Goal: Information Seeking & Learning: Check status

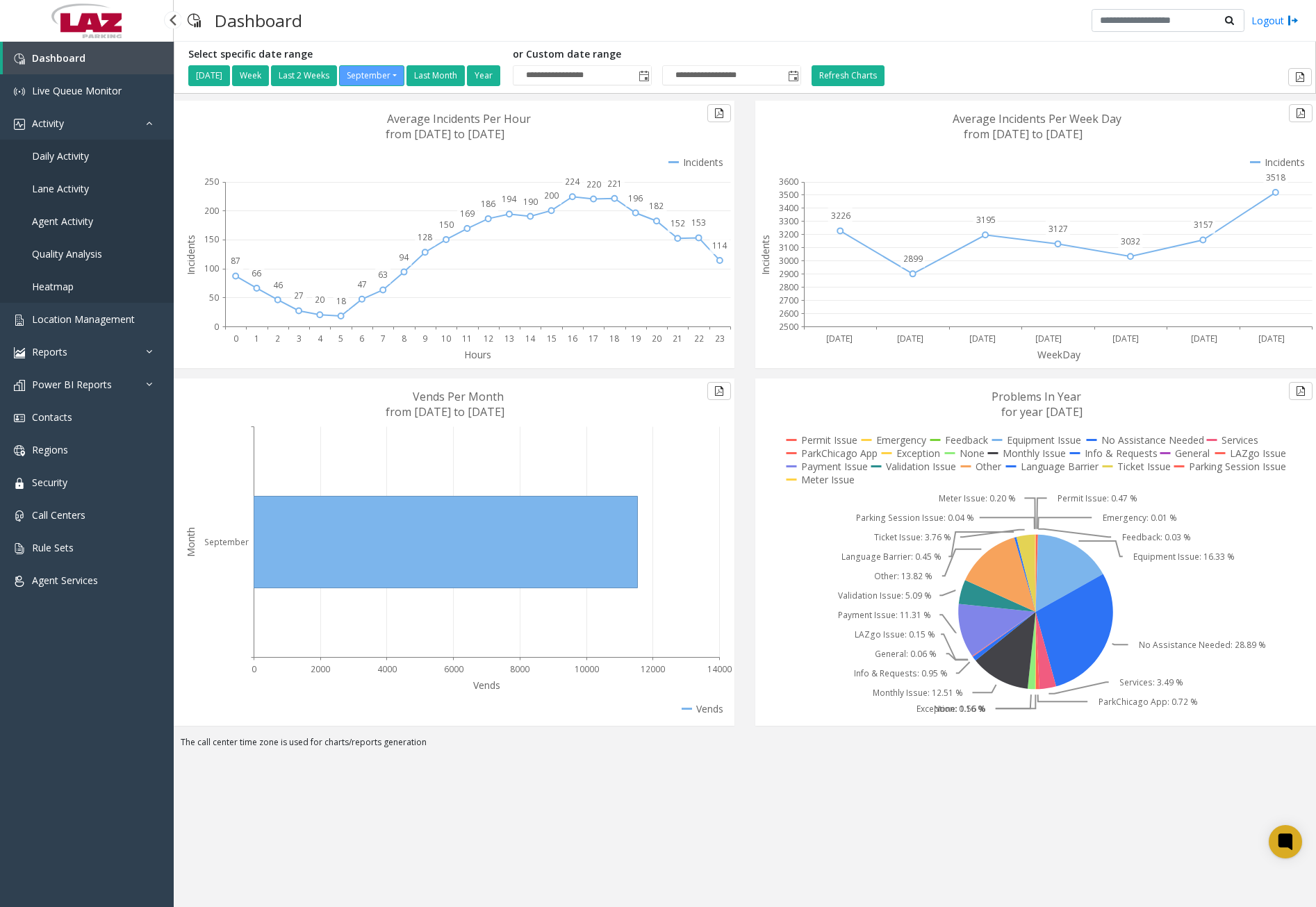
click at [75, 156] on span "Daily Activity" at bounding box center [60, 155] width 57 height 13
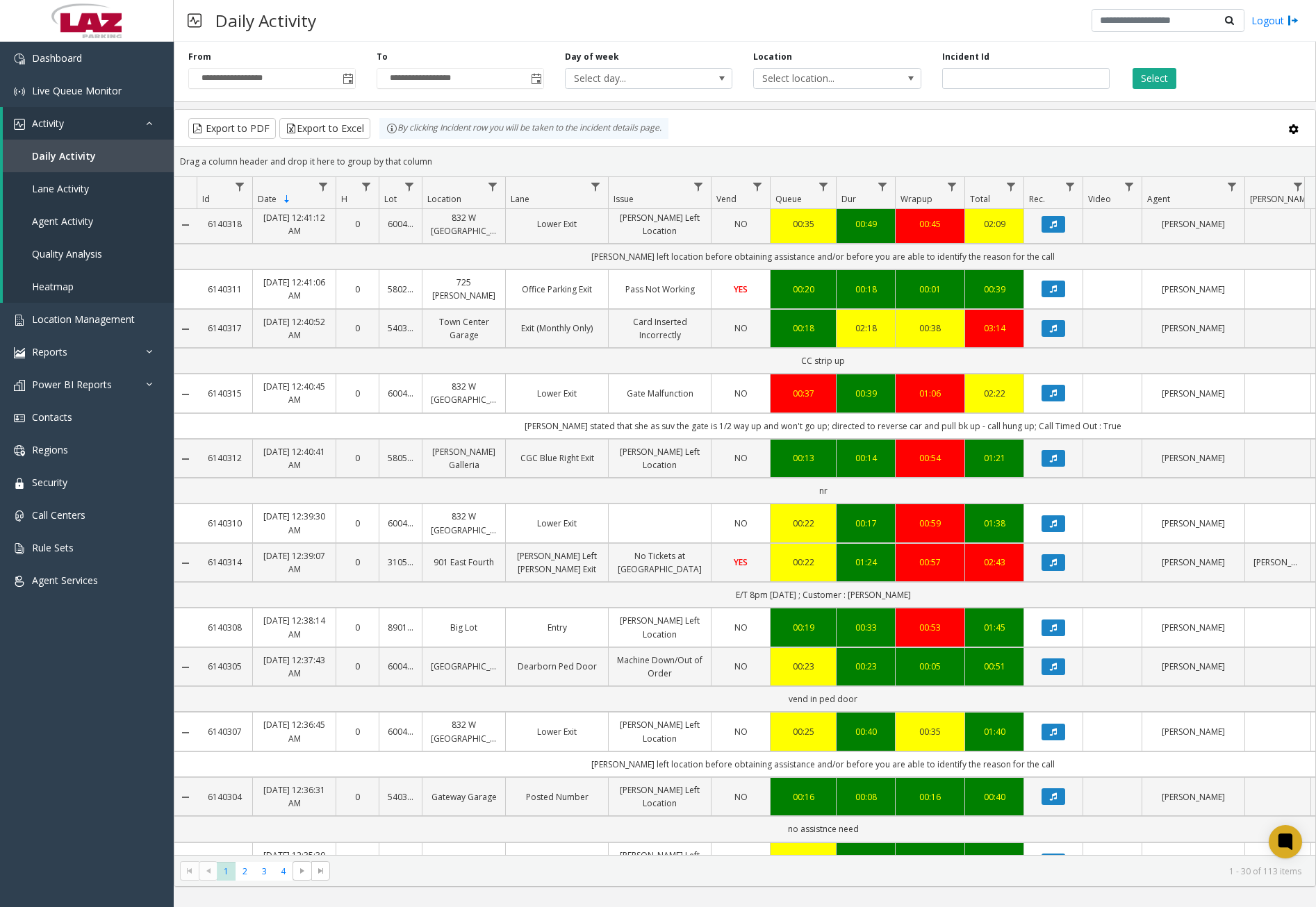
scroll to position [555, 0]
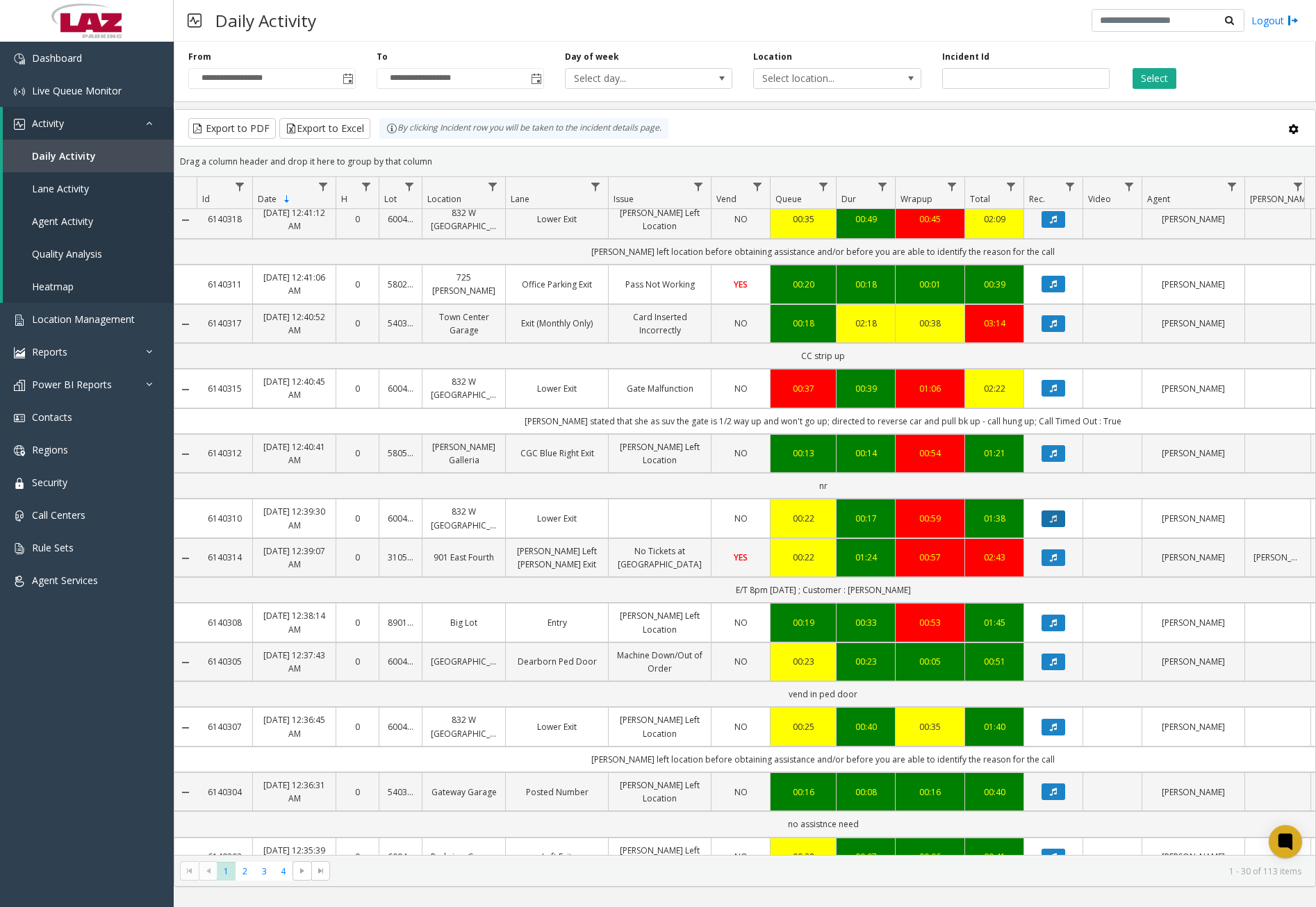
click at [1054, 523] on icon "Data table" at bounding box center [1053, 519] width 7 height 8
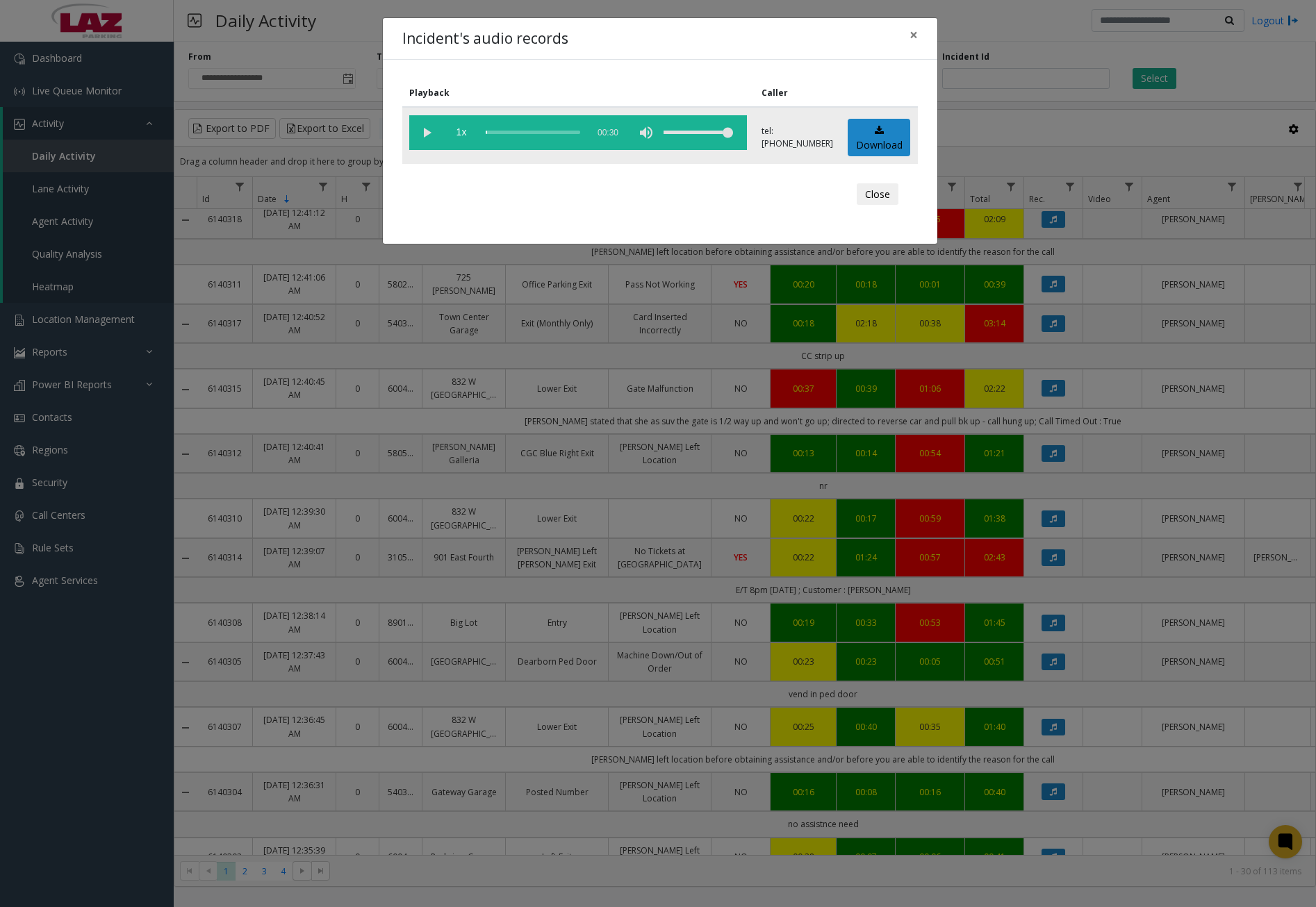
click at [428, 128] on vg-play-pause at bounding box center [426, 132] width 34 height 34
click at [494, 135] on div "scrub bar" at bounding box center [533, 132] width 94 height 34
click at [499, 133] on div "scrub bar" at bounding box center [533, 132] width 94 height 34
click at [507, 132] on div "scrub bar" at bounding box center [533, 132] width 94 height 34
click at [513, 132] on div "scrub bar" at bounding box center [533, 132] width 94 height 34
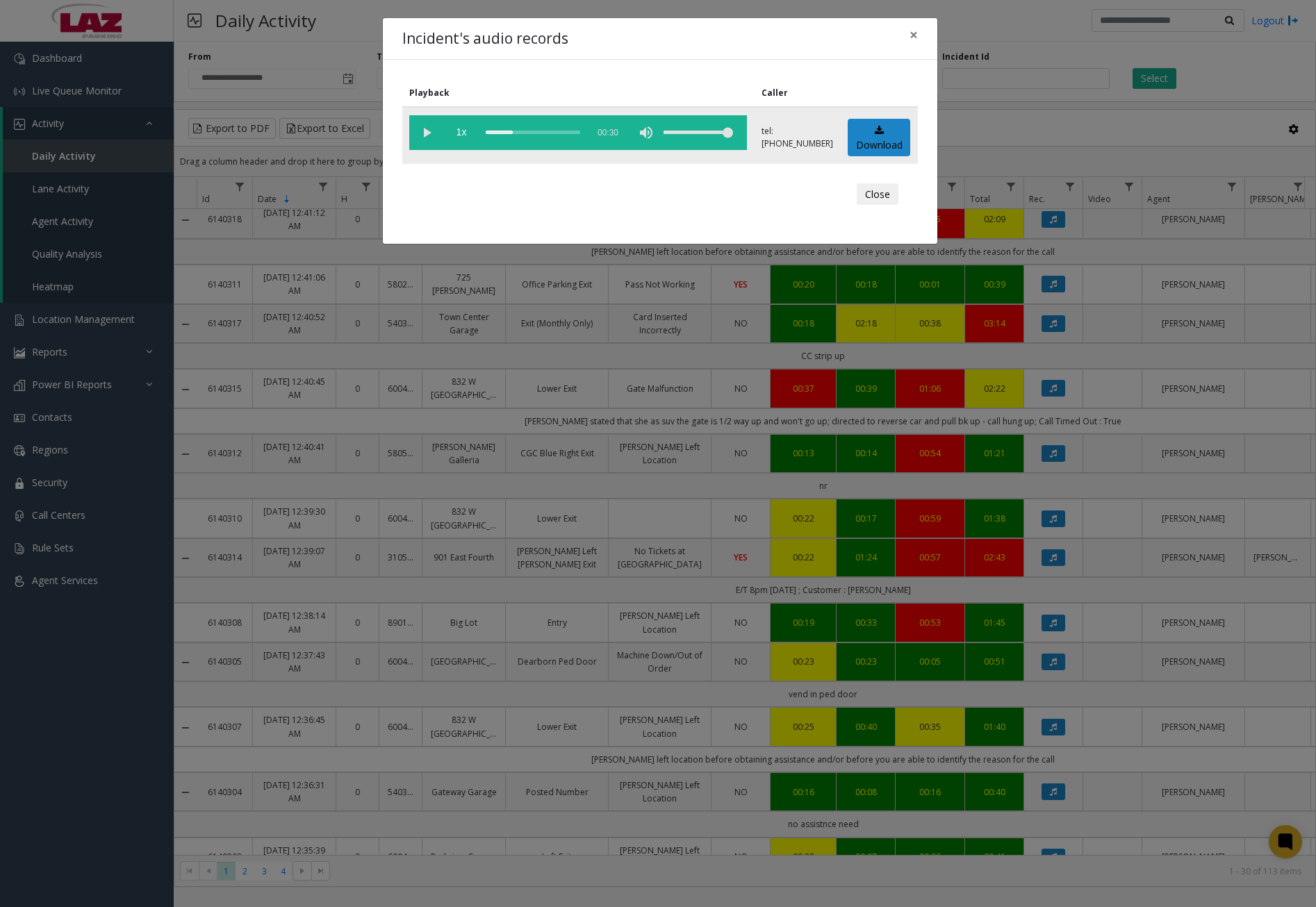
click at [522, 132] on div "scrub bar" at bounding box center [533, 132] width 94 height 34
click at [528, 132] on div "scrub bar" at bounding box center [533, 132] width 94 height 34
click at [539, 132] on div "scrub bar" at bounding box center [533, 132] width 94 height 34
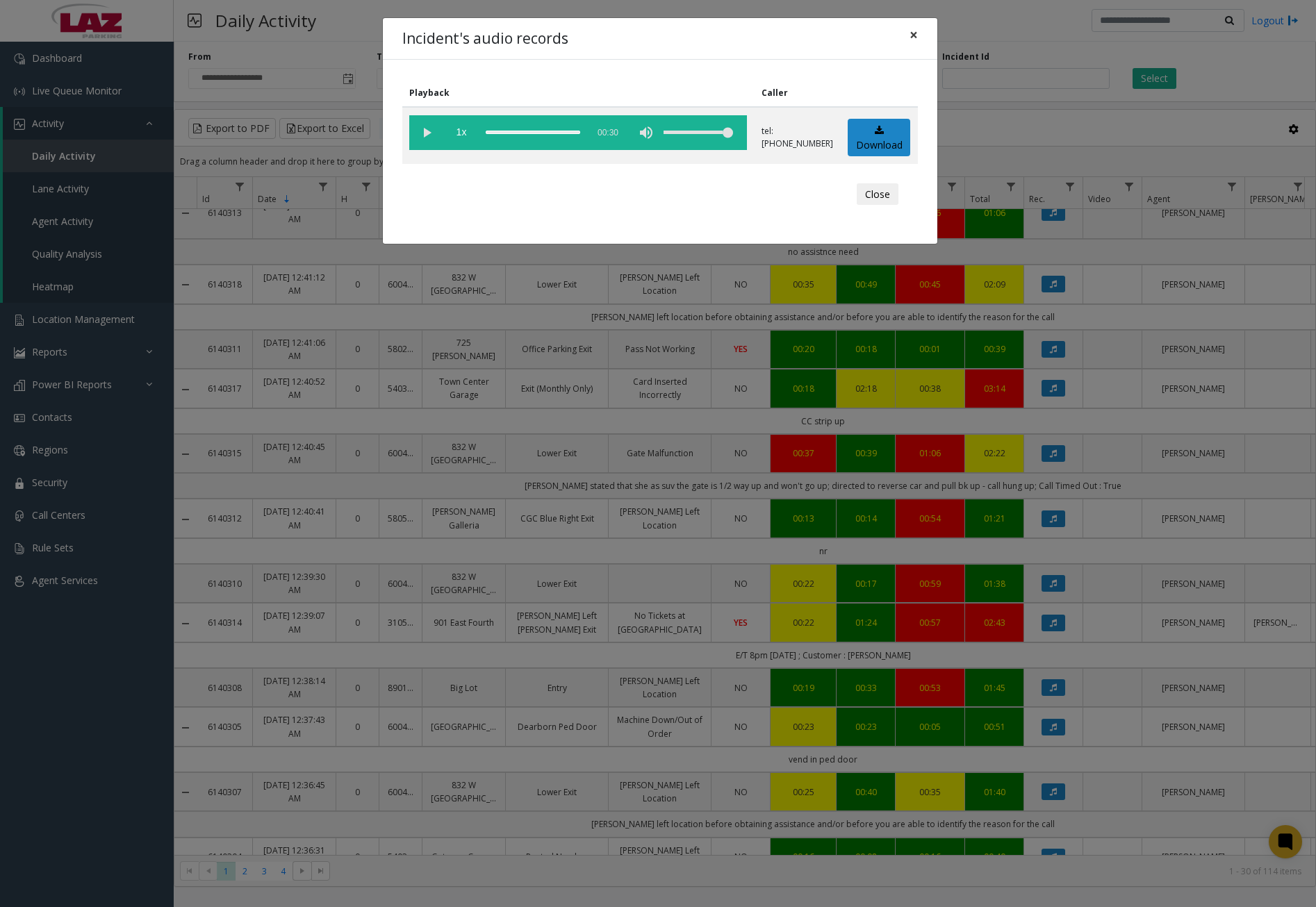
click at [914, 34] on span "×" at bounding box center [913, 34] width 8 height 19
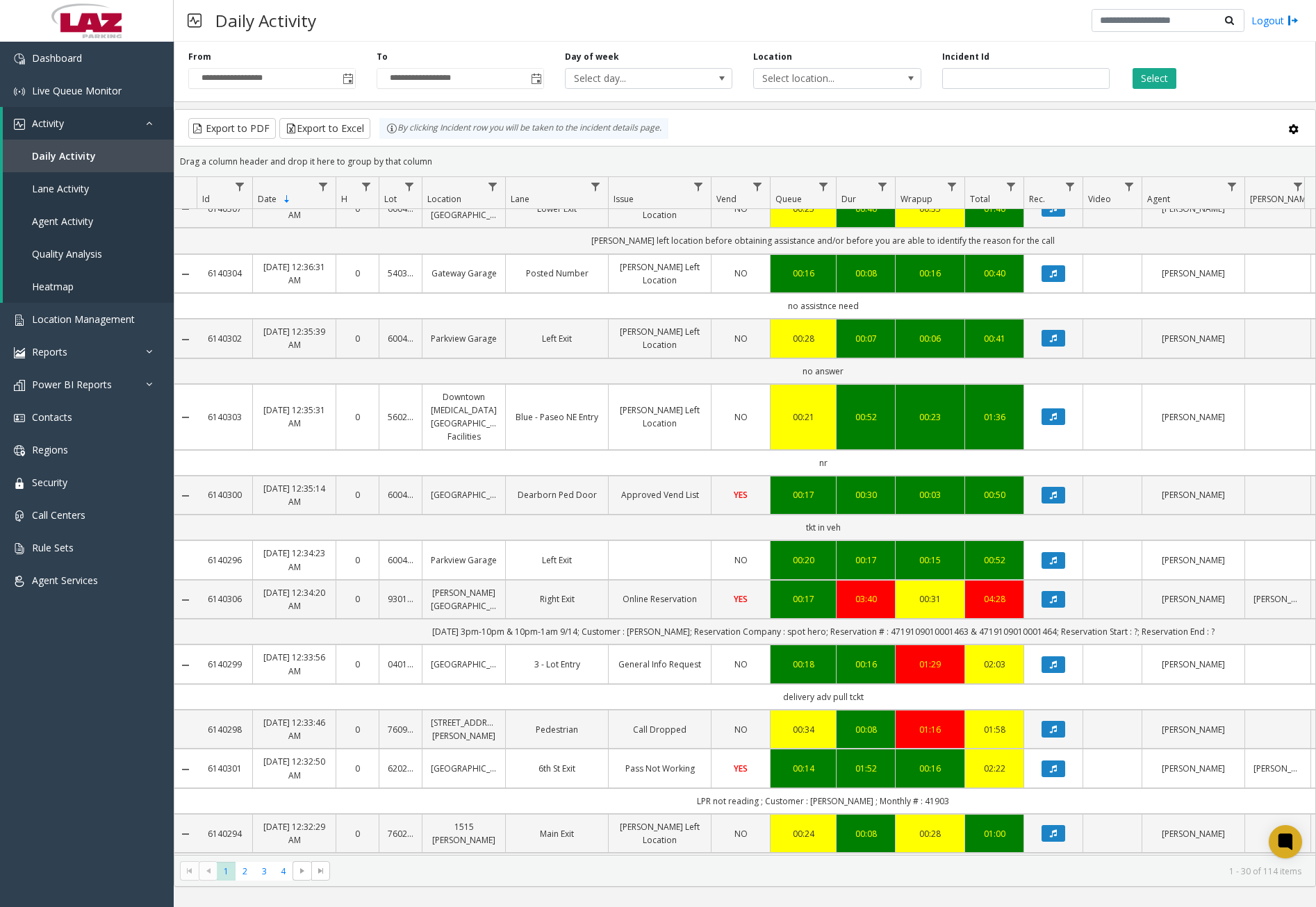
scroll to position [1172, 0]
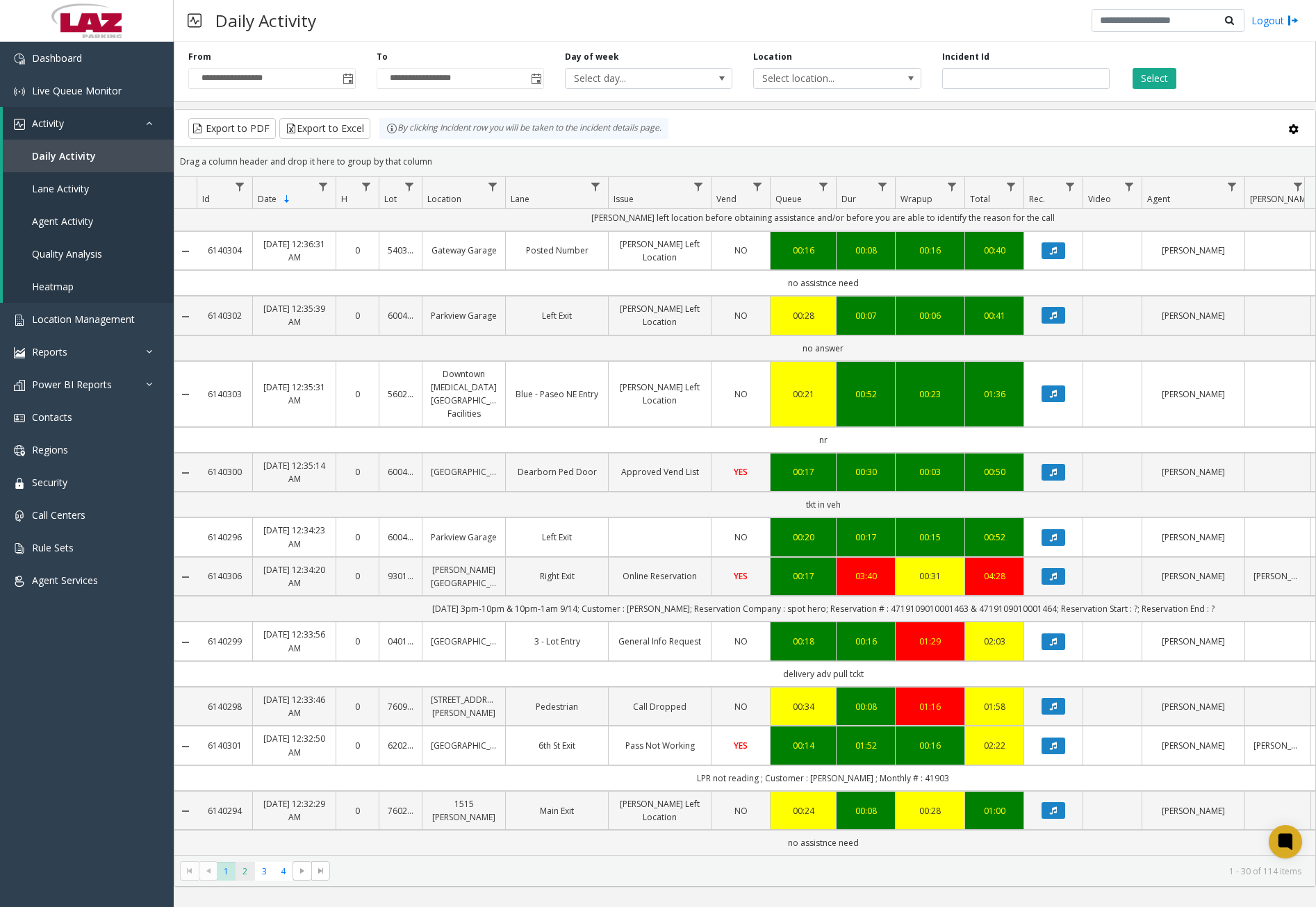
click at [242, 871] on span "2" at bounding box center [245, 871] width 19 height 19
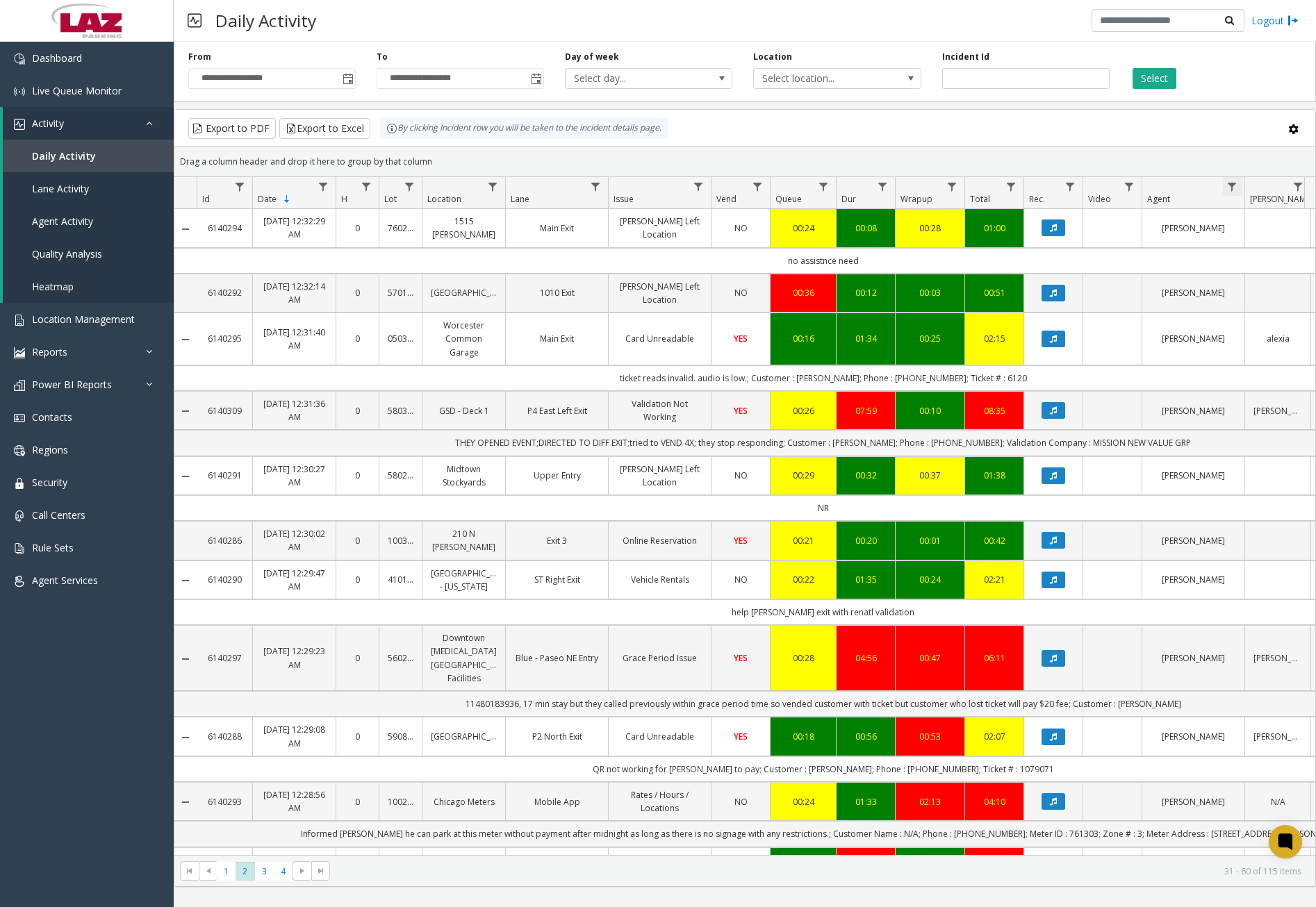
click at [1228, 185] on span "Data table" at bounding box center [1232, 187] width 11 height 11
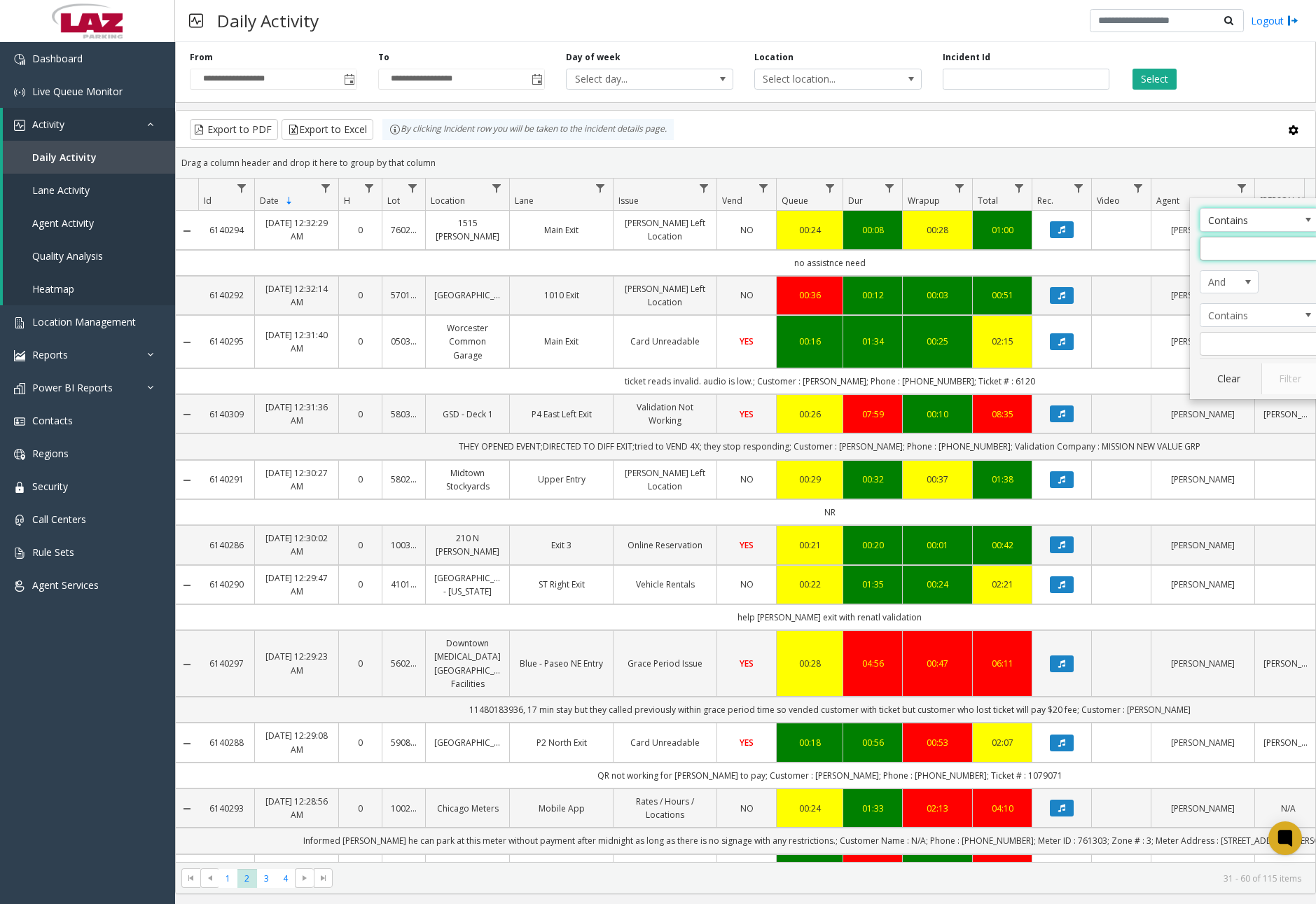
click at [1254, 253] on input "Agent Filter" at bounding box center [1259, 248] width 119 height 24
type input "***"
click at [1283, 373] on button "Filter" at bounding box center [1290, 379] width 57 height 31
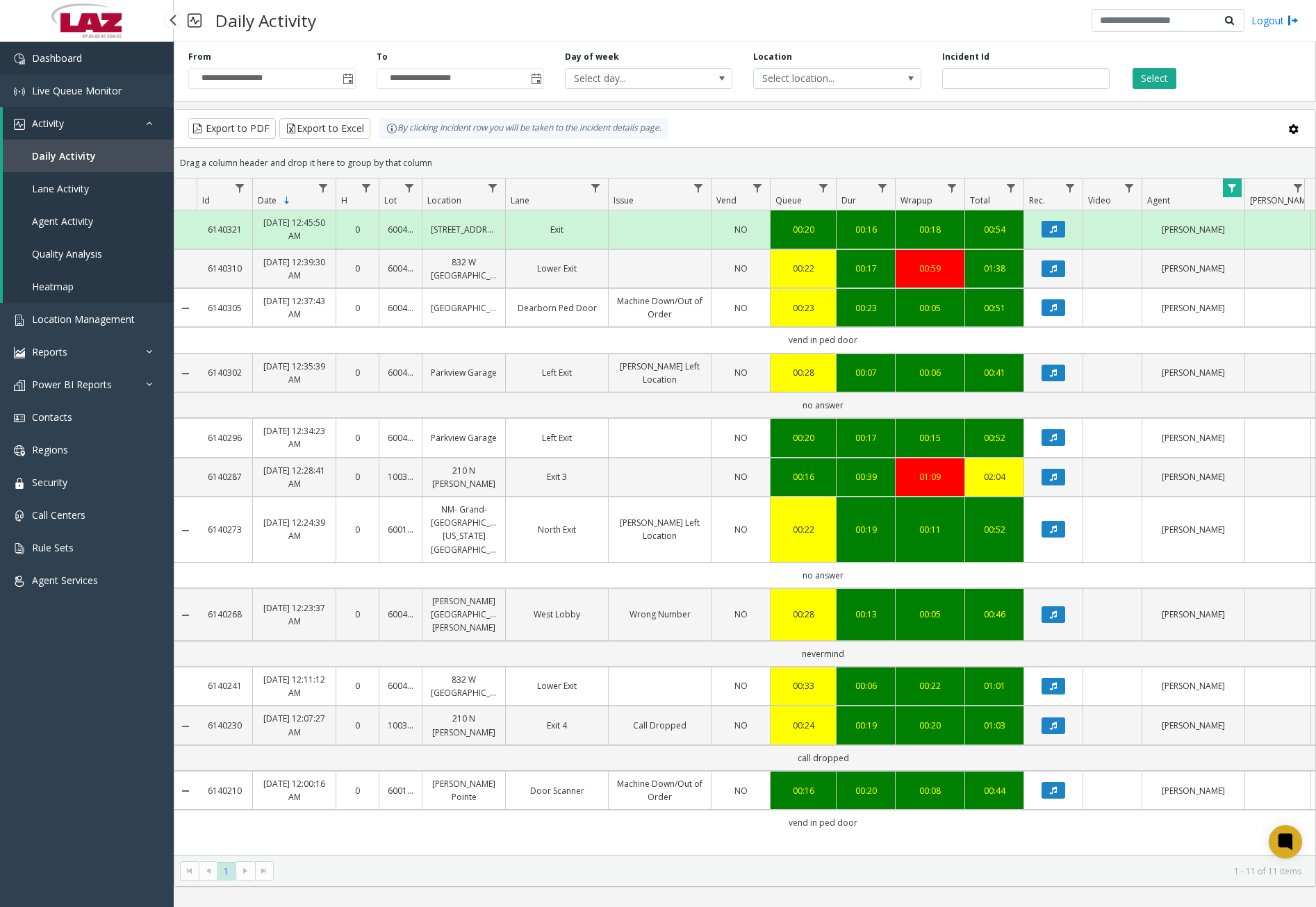
click at [86, 60] on link "Dashboard" at bounding box center [86, 57] width 174 height 33
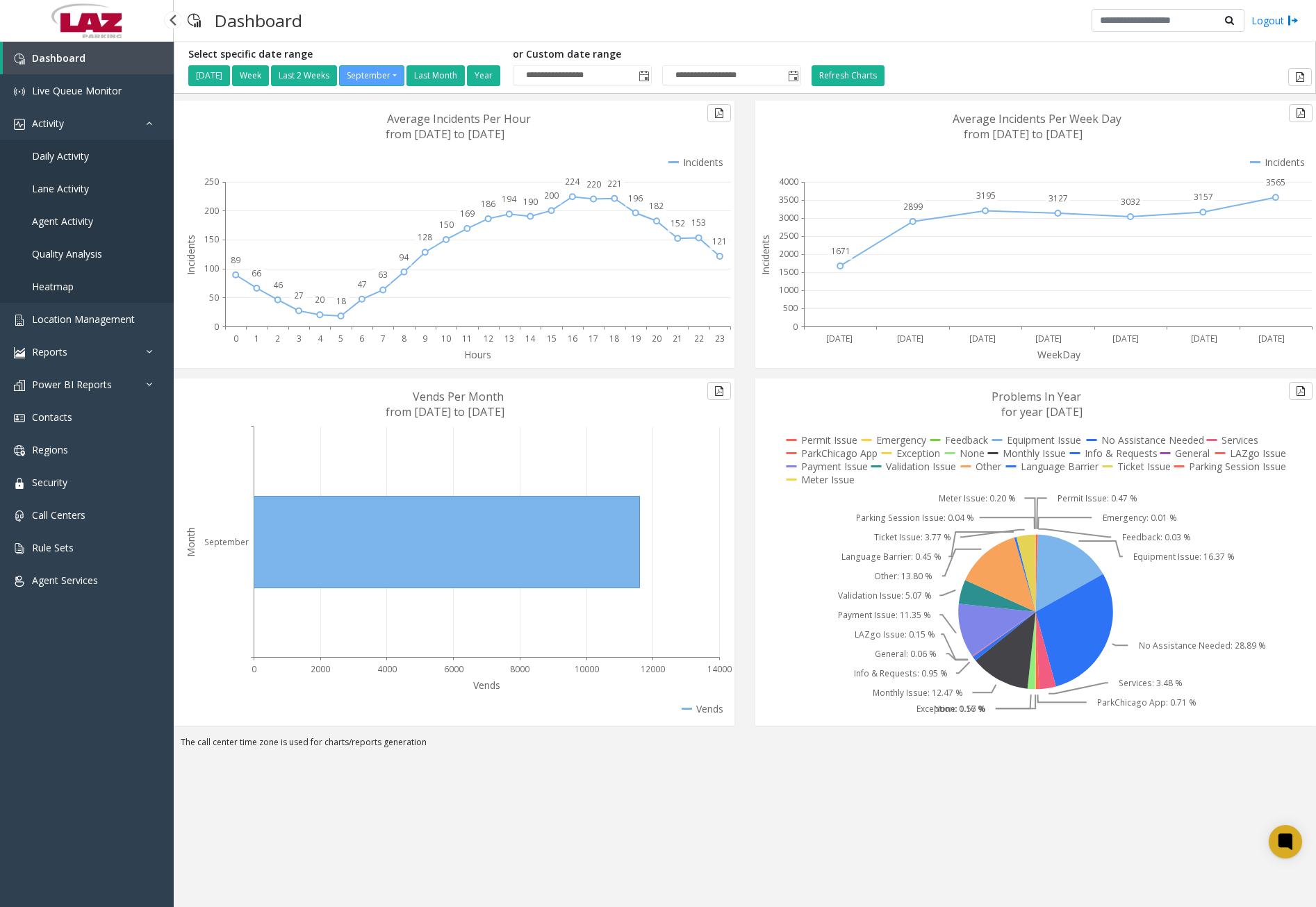
click at [71, 158] on span "Daily Activity" at bounding box center [60, 155] width 57 height 13
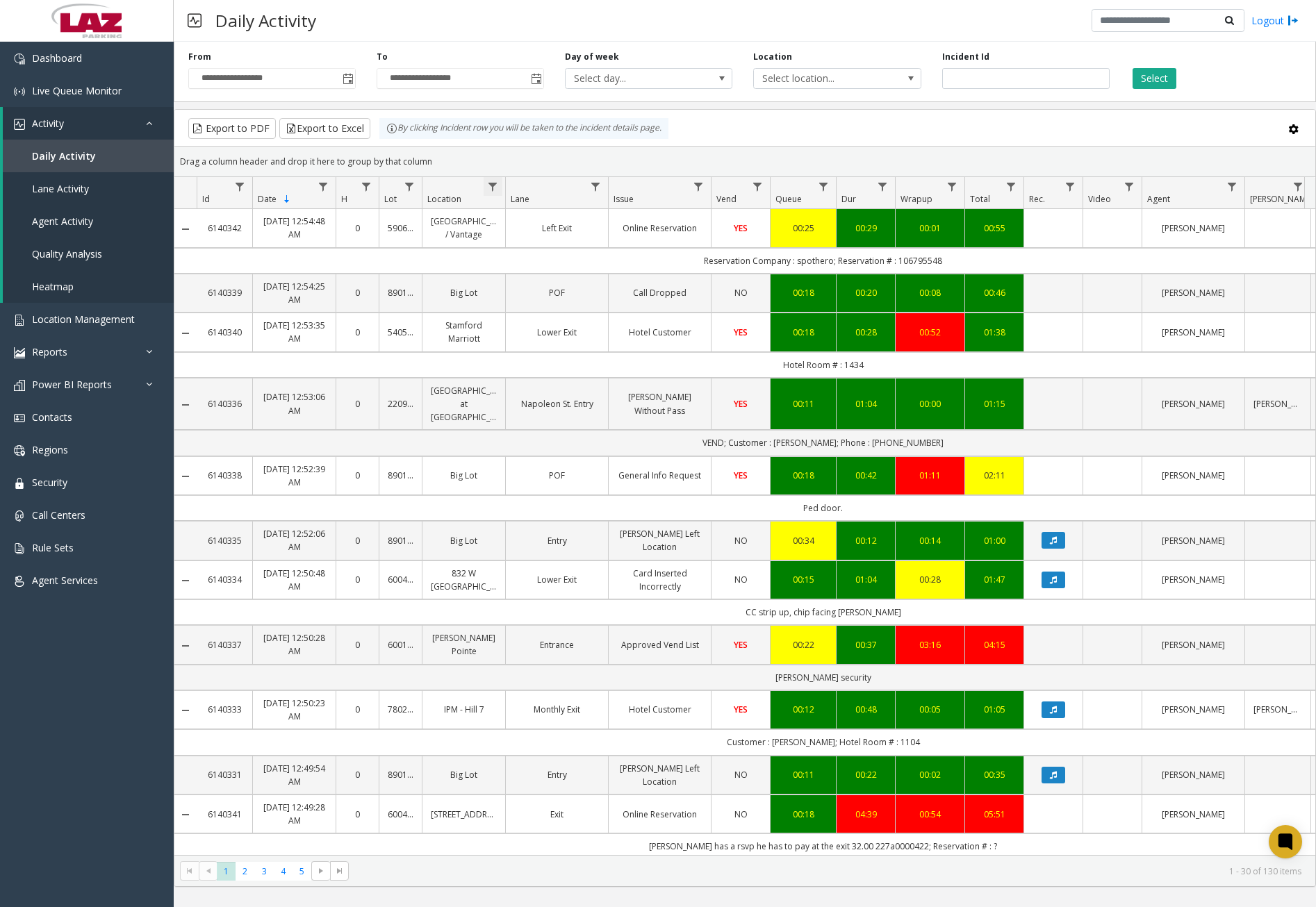
click at [497, 185] on span "Data table" at bounding box center [492, 187] width 11 height 11
click at [524, 251] on input "Location Filter" at bounding box center [553, 246] width 118 height 24
type input "******"
click at [568, 372] on app-root "**********" at bounding box center [658, 454] width 1316 height 907
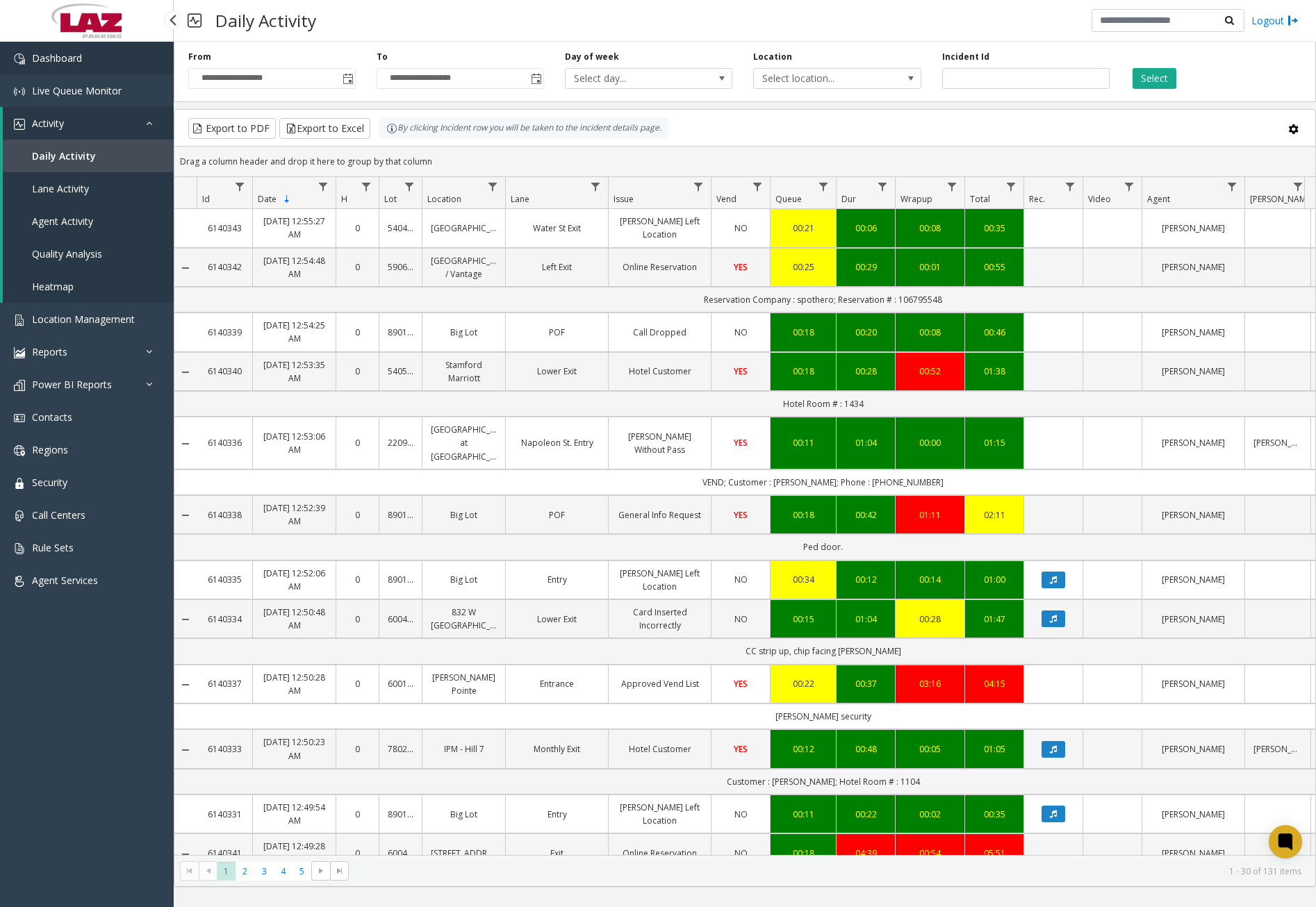
click at [92, 63] on link "Dashboard" at bounding box center [86, 57] width 174 height 33
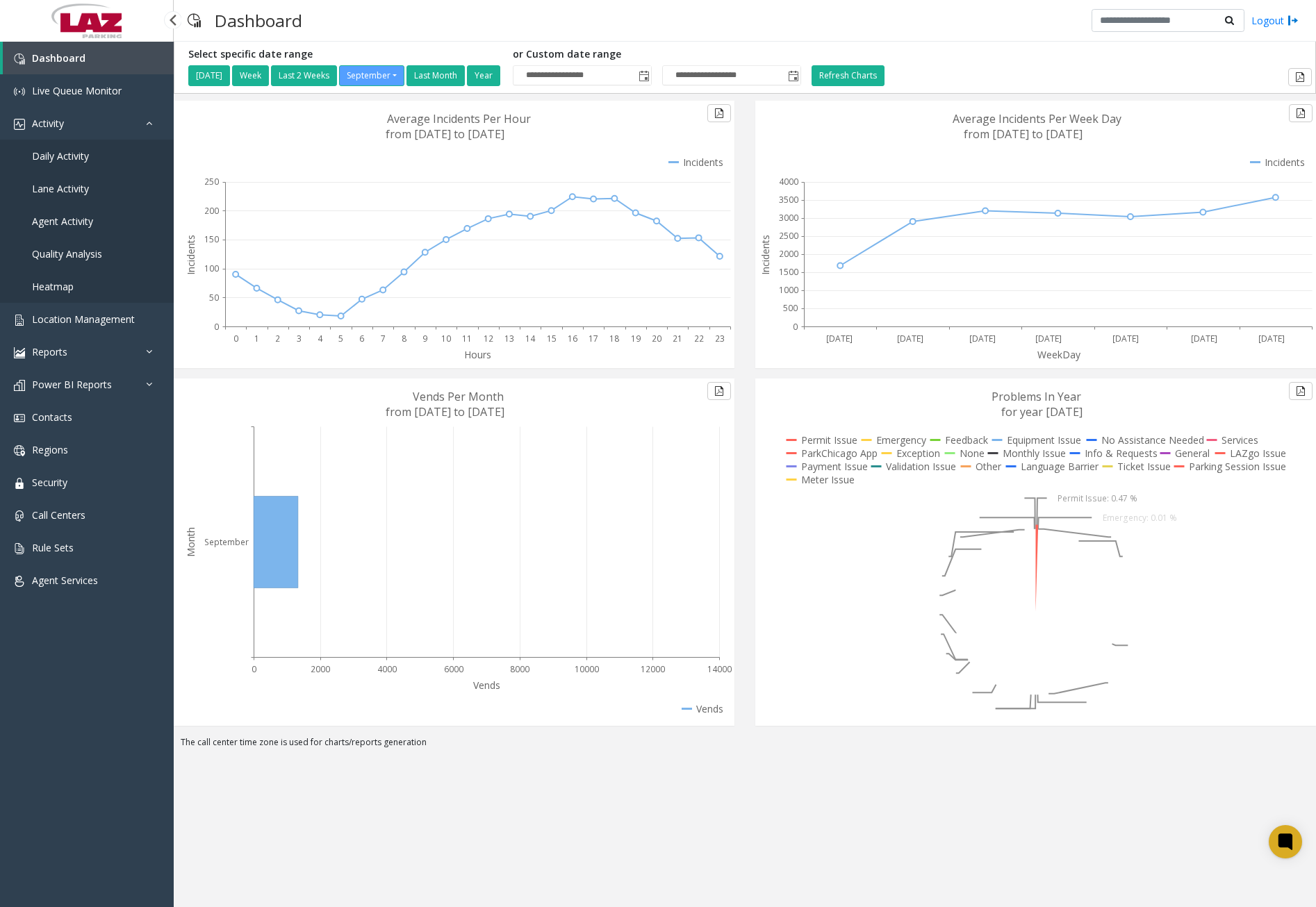
click at [81, 154] on span "Daily Activity" at bounding box center [60, 155] width 57 height 13
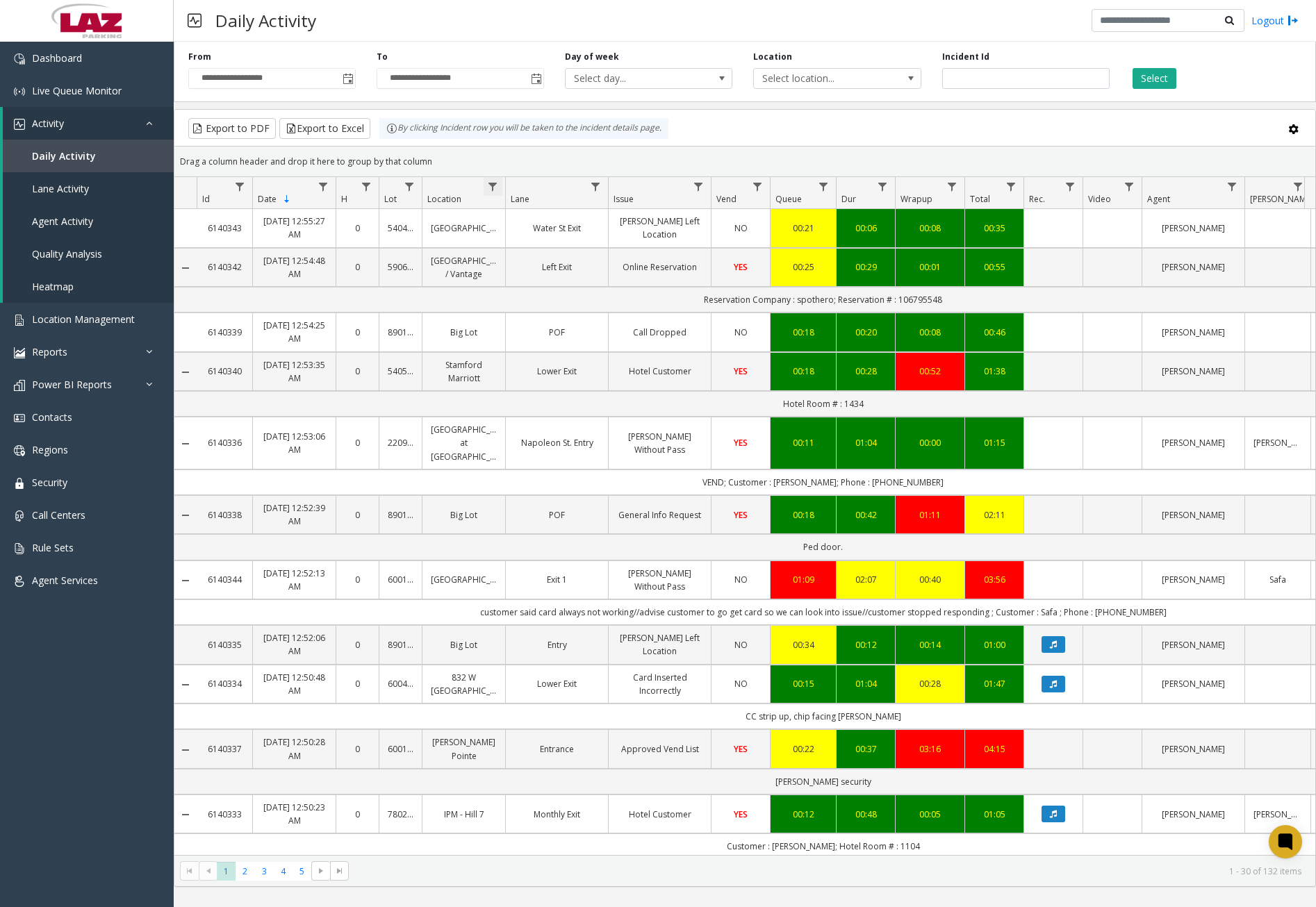
click at [497, 187] on span "Data table" at bounding box center [492, 187] width 11 height 11
click at [533, 238] on input "Location Filter" at bounding box center [553, 246] width 118 height 24
type input "******"
click at [590, 373] on button "Filter" at bounding box center [583, 375] width 57 height 31
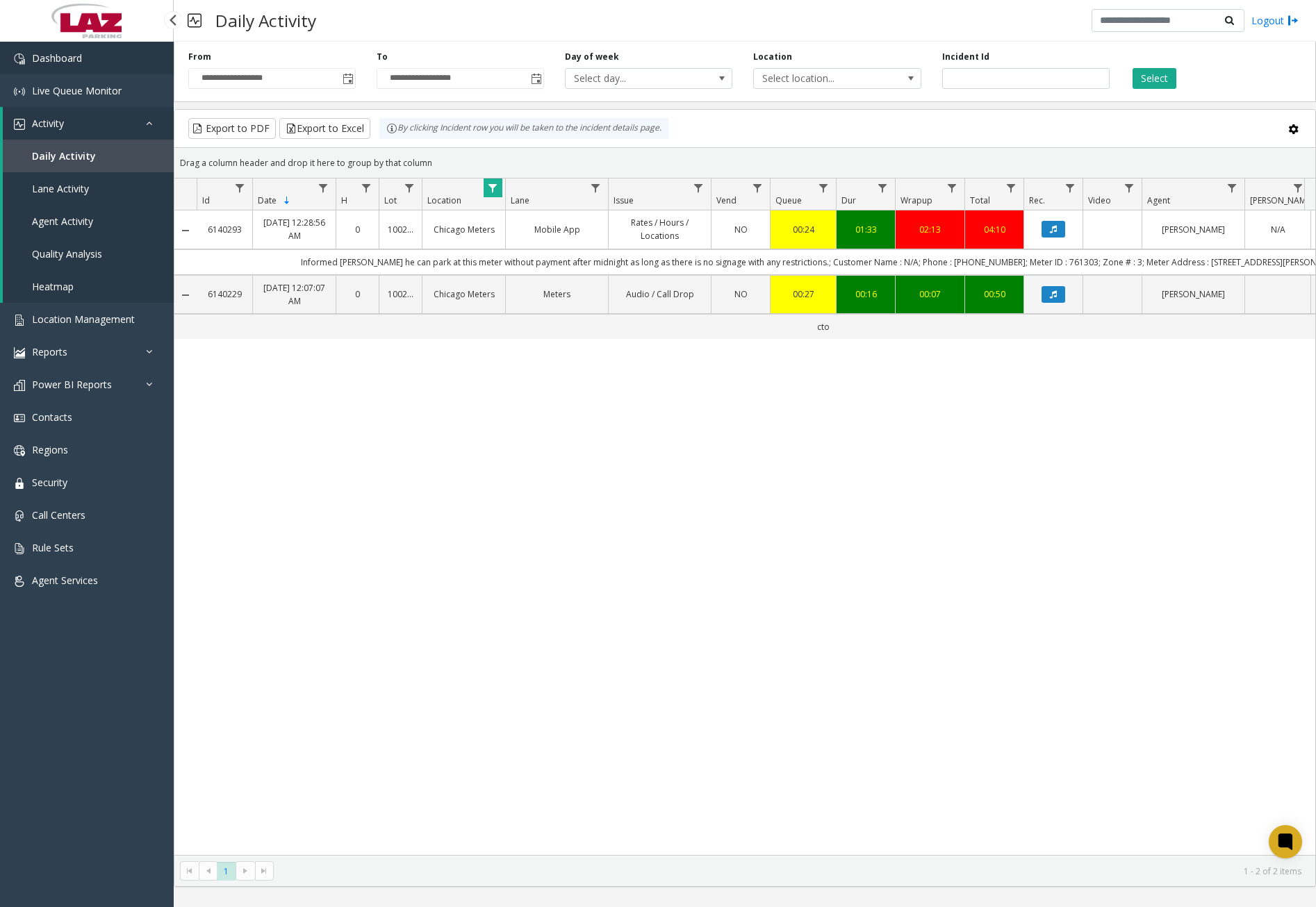
click at [120, 66] on link "Dashboard" at bounding box center [86, 57] width 174 height 33
